Goal: Information Seeking & Learning: Check status

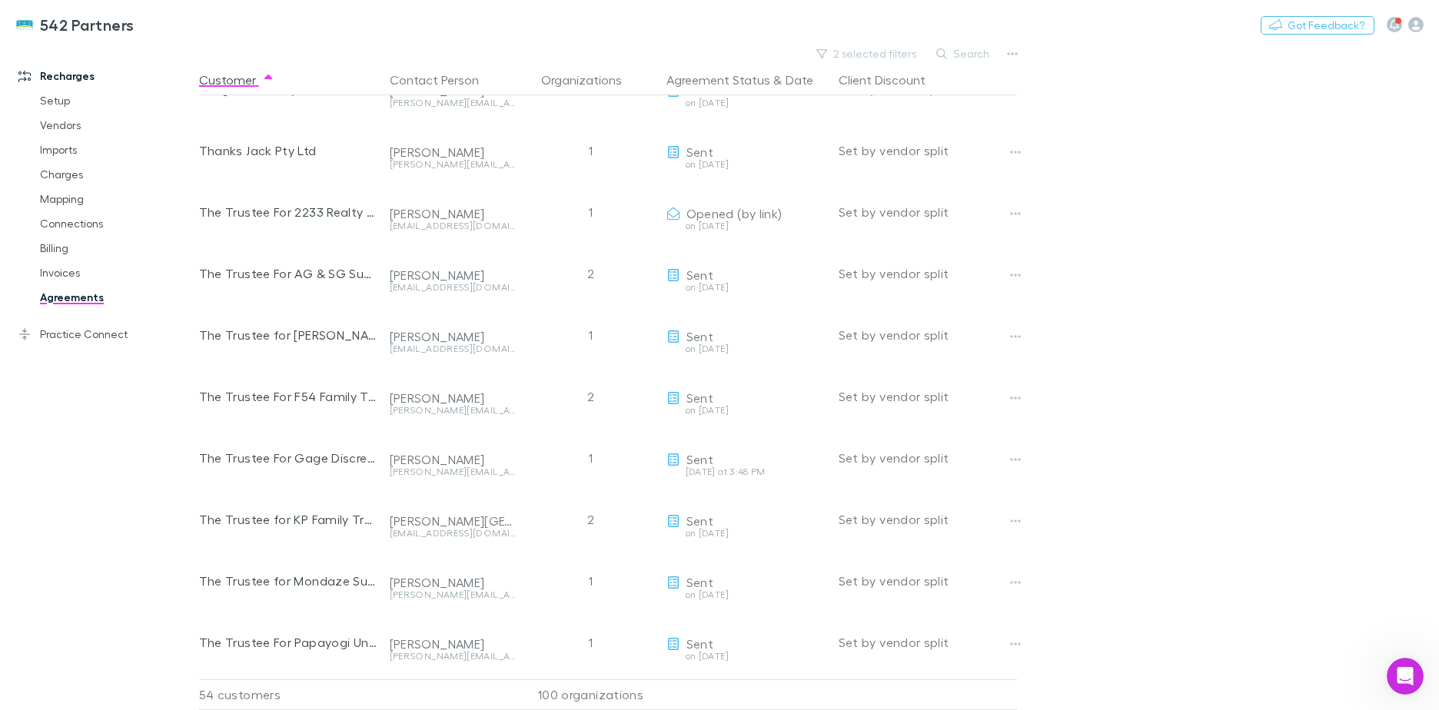
scroll to position [2168, 0]
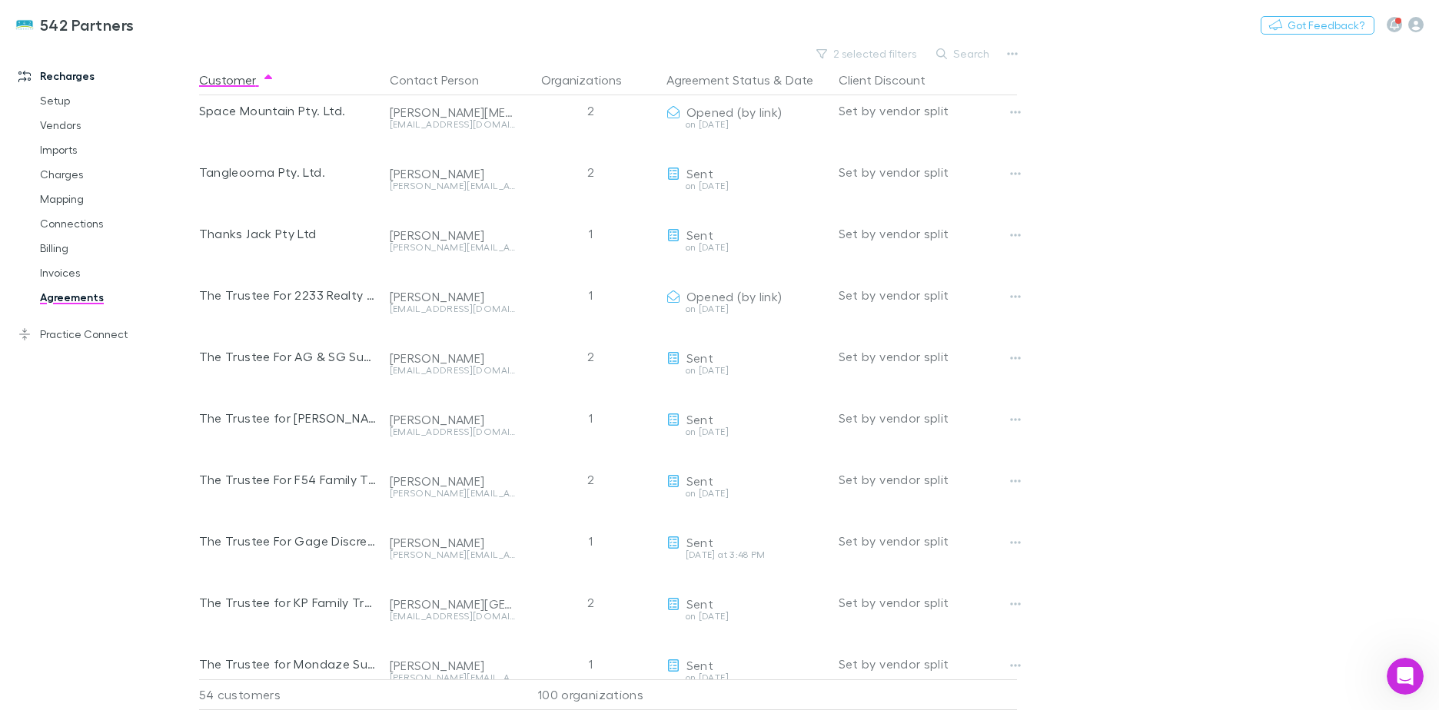
click at [969, 53] on button "Search" at bounding box center [964, 54] width 70 height 18
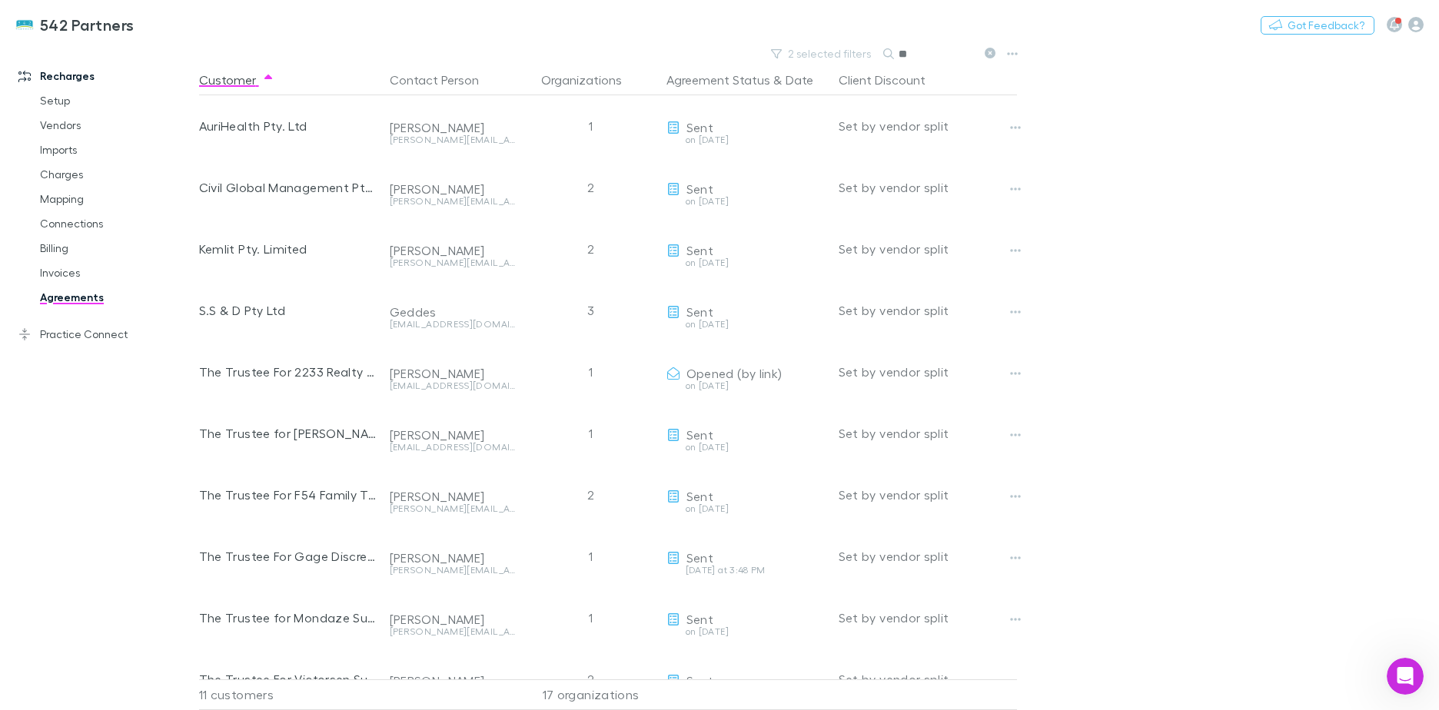
type input "*"
click at [852, 55] on button "2 selected filters" at bounding box center [875, 54] width 117 height 18
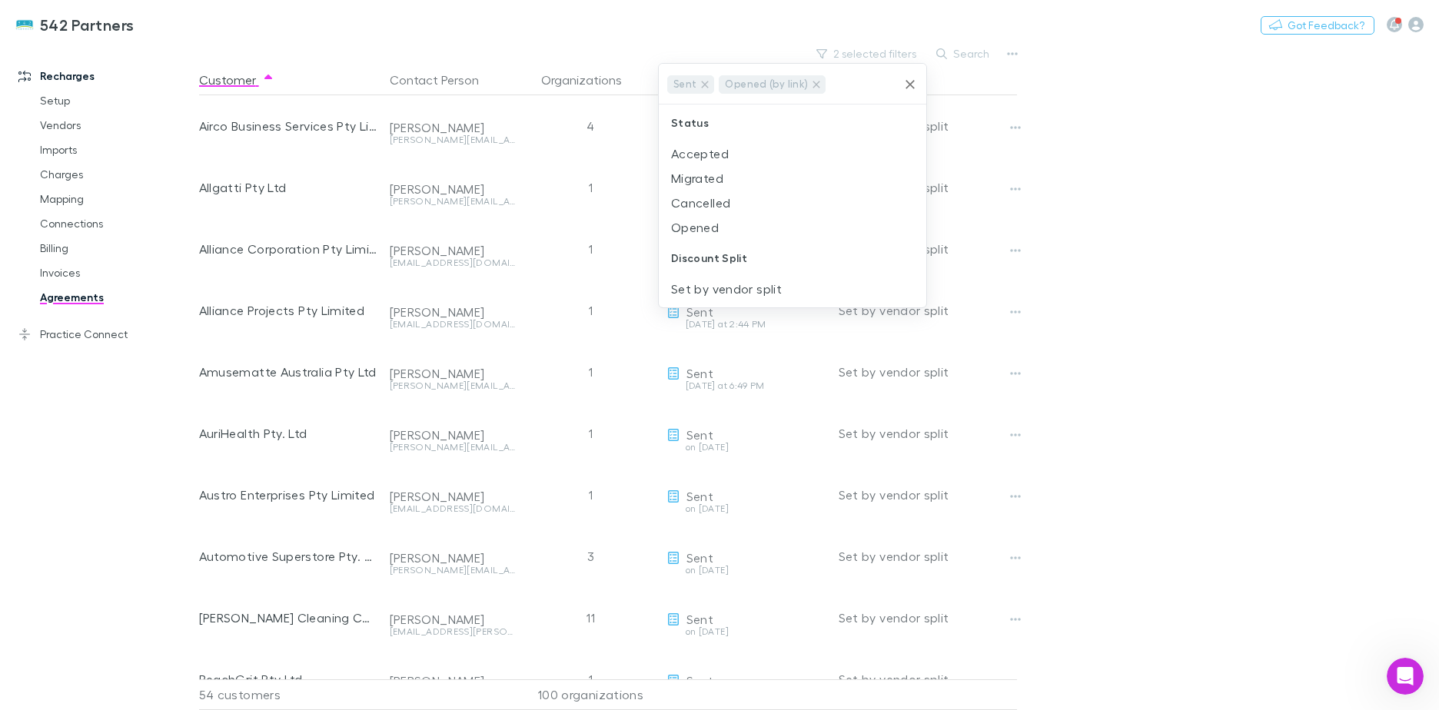
drag, startPoint x: 903, startPoint y: 88, endPoint x: 912, endPoint y: 78, distance: 13.6
click at [903, 88] on icon "Clear" at bounding box center [910, 84] width 15 height 15
click at [896, 84] on input "text" at bounding box center [862, 84] width 68 height 28
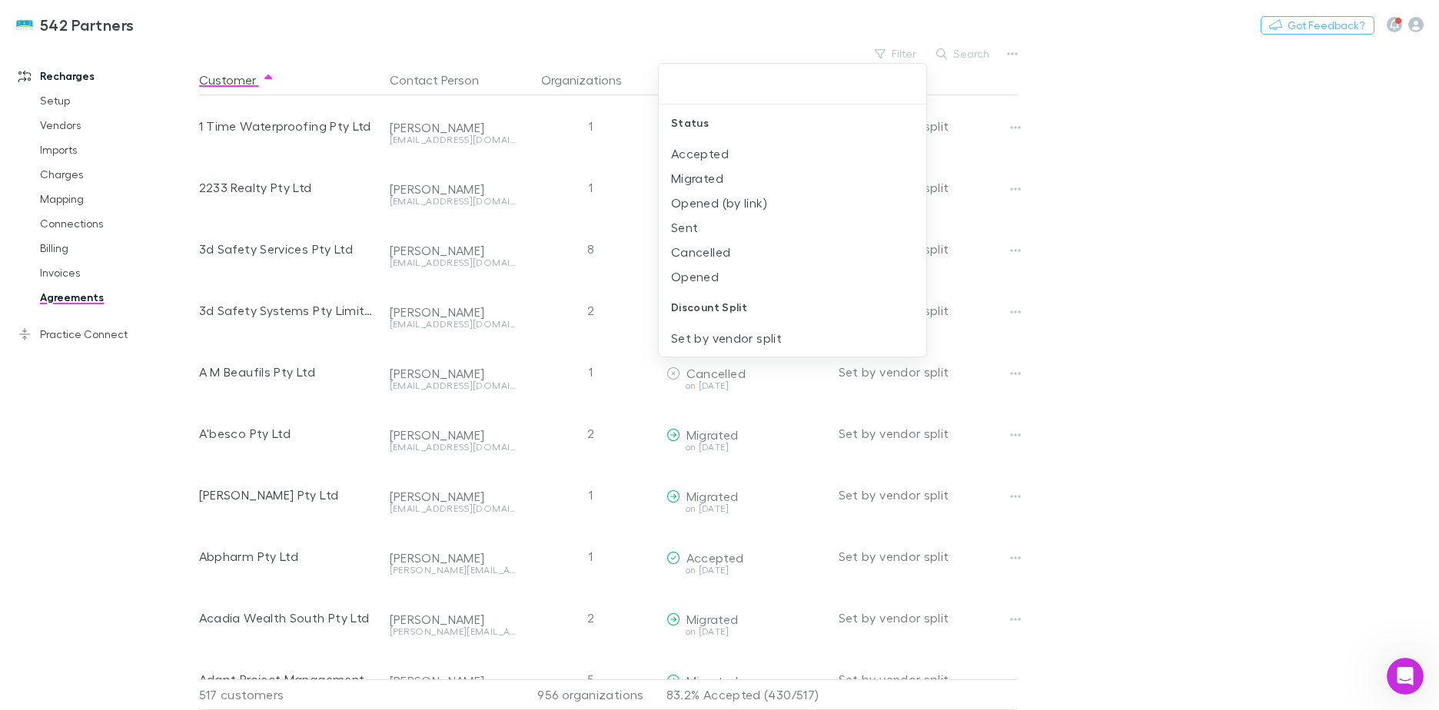
click at [911, 78] on input "text" at bounding box center [792, 84] width 255 height 28
click at [960, 57] on div at bounding box center [719, 355] width 1439 height 710
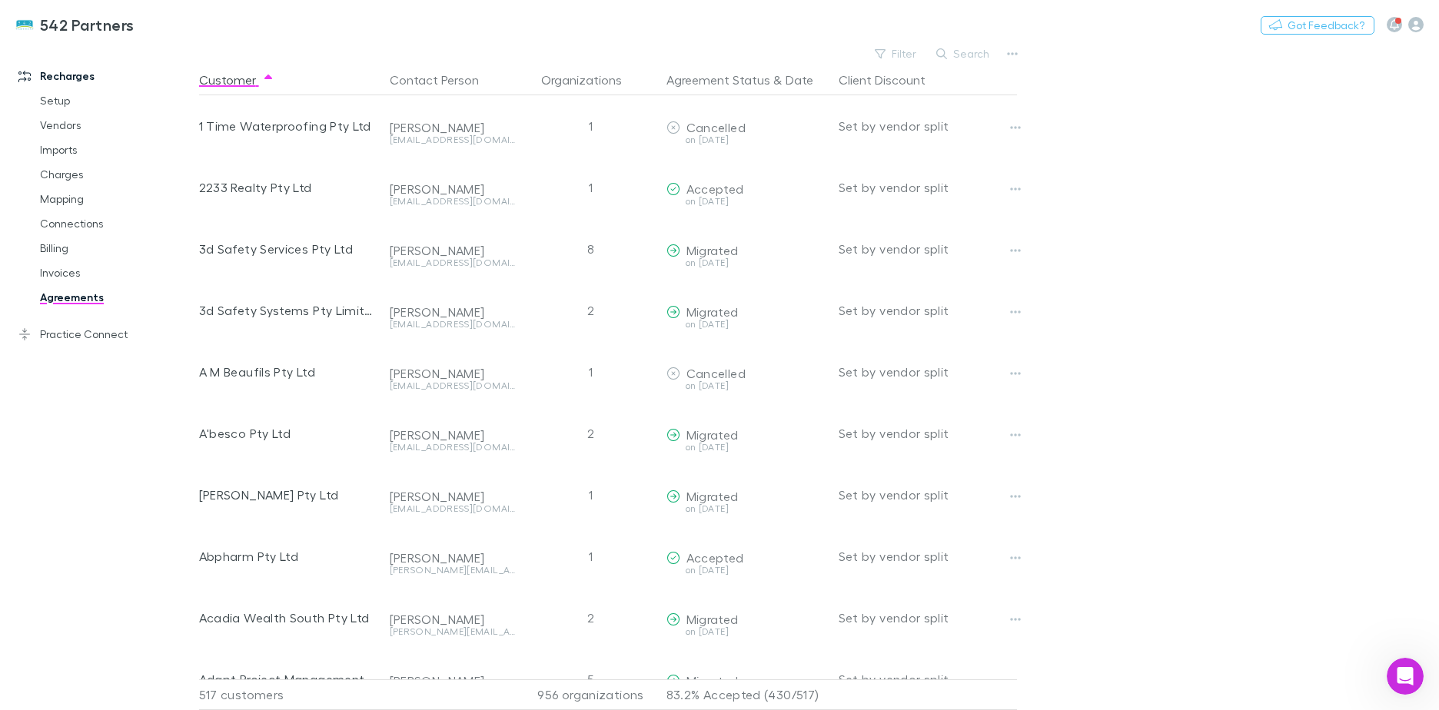
click at [956, 57] on button "Search" at bounding box center [964, 54] width 70 height 18
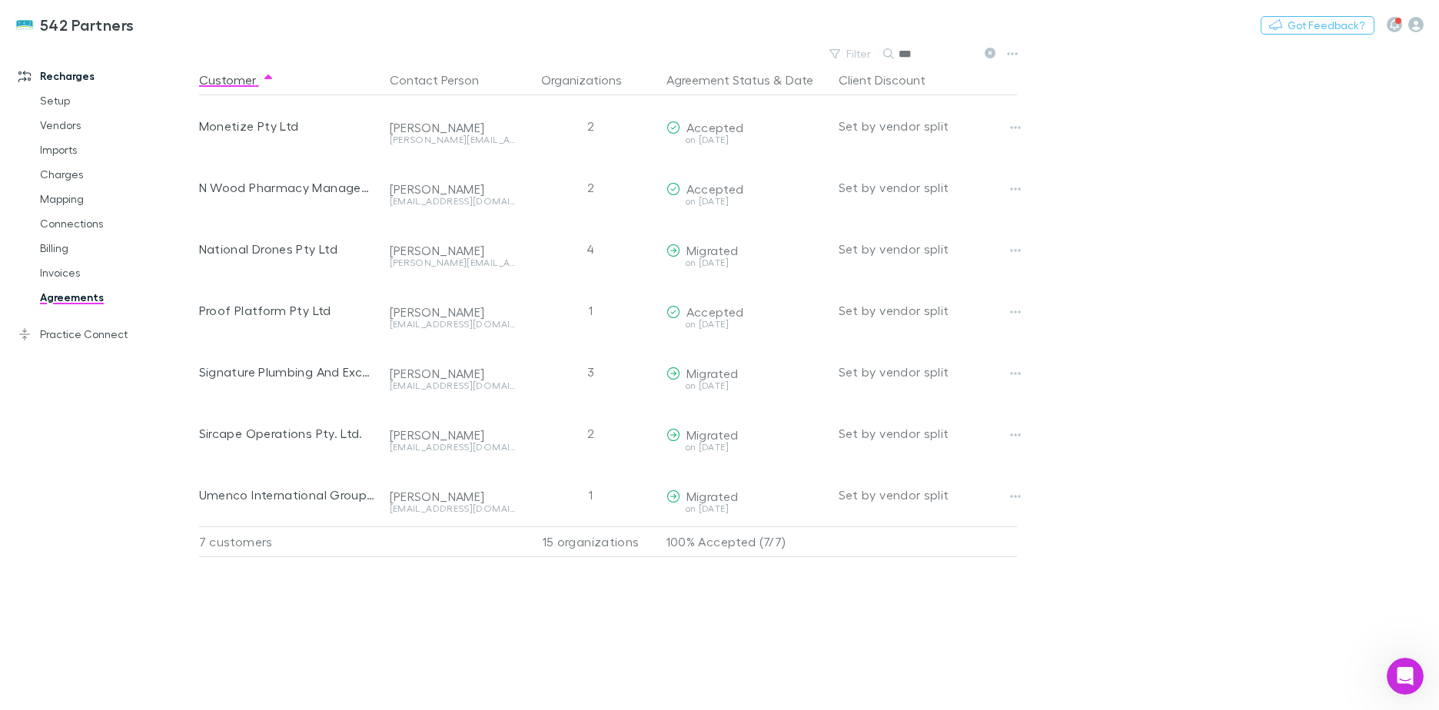
type input "***"
